Goal: Navigation & Orientation: Find specific page/section

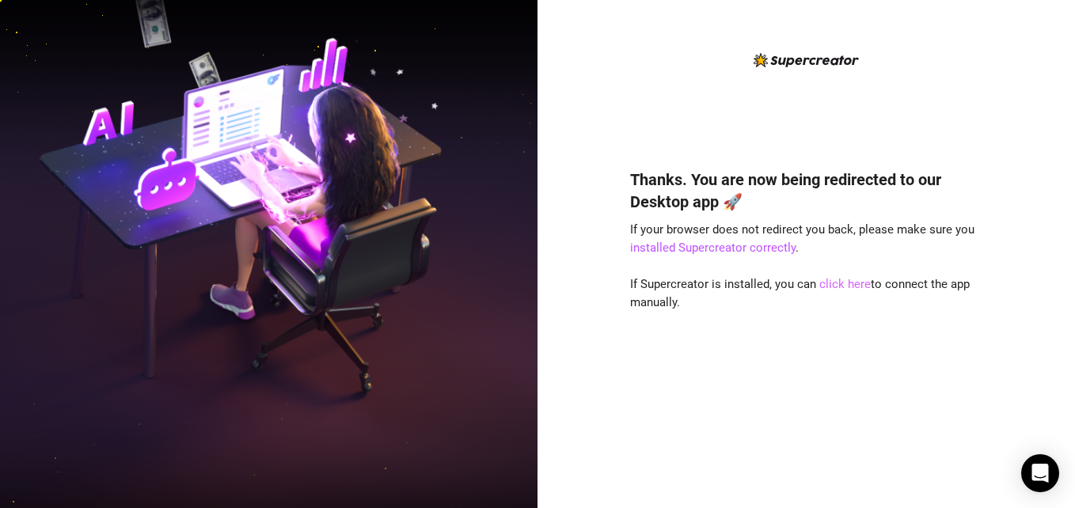
click at [844, 286] on link "click here" at bounding box center [844, 284] width 51 height 14
click at [837, 281] on link "click here" at bounding box center [844, 284] width 51 height 14
